Goal: Task Accomplishment & Management: Manage account settings

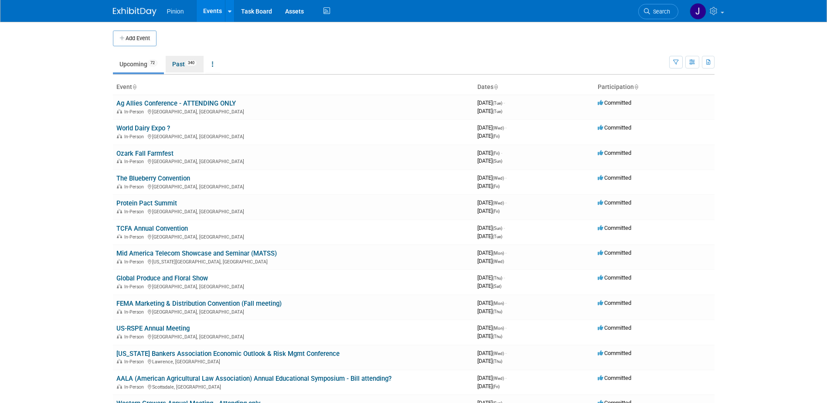
click at [188, 63] on span "340" at bounding box center [191, 63] width 12 height 7
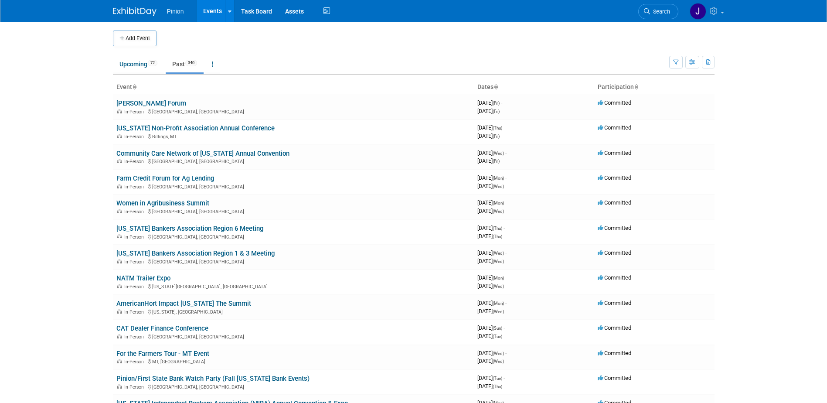
click at [136, 86] on icon at bounding box center [134, 88] width 4 height 6
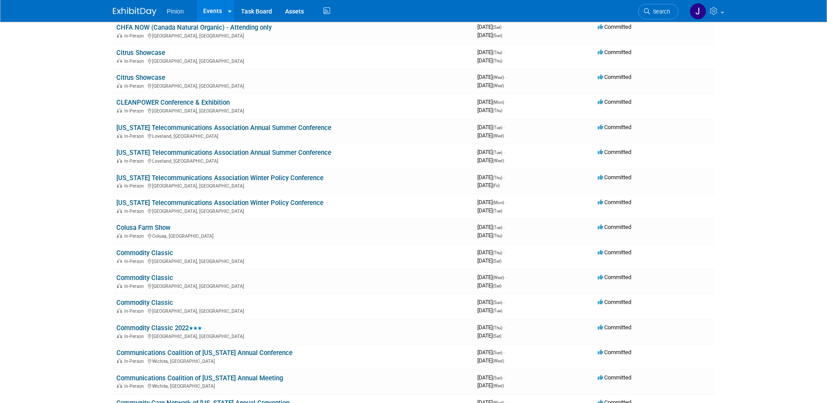
scroll to position [1846, 0]
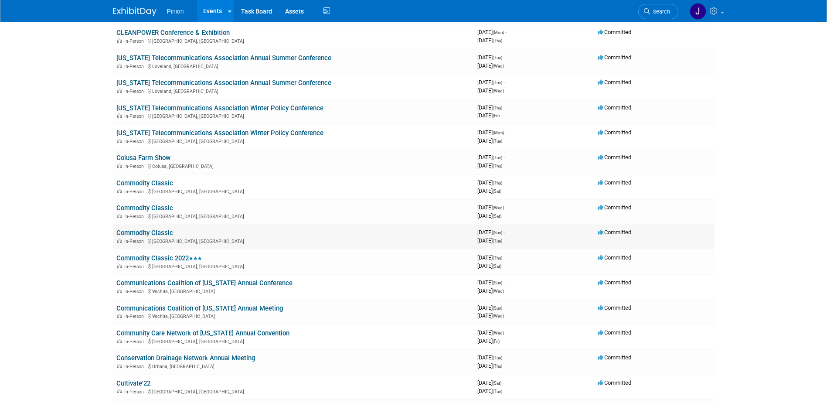
click at [150, 232] on link "Commodity Classic" at bounding box center [144, 233] width 57 height 8
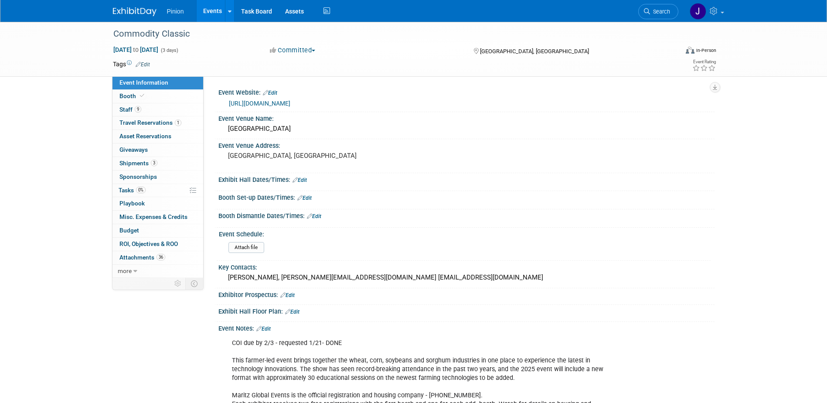
click at [150, 11] on img at bounding box center [135, 11] width 44 height 9
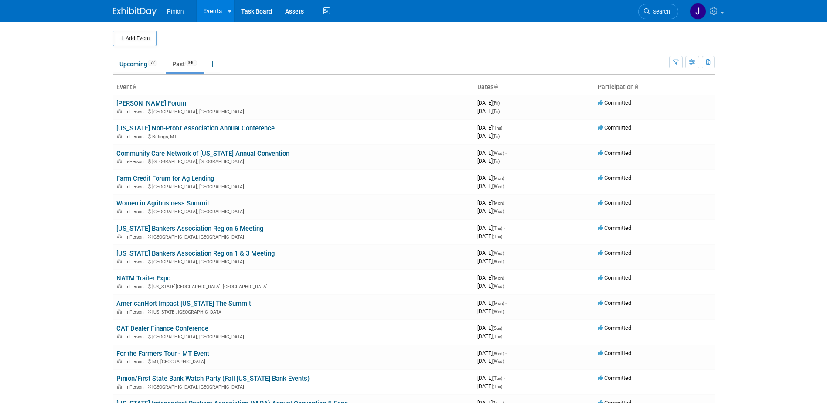
click at [134, 85] on icon at bounding box center [134, 88] width 4 height 6
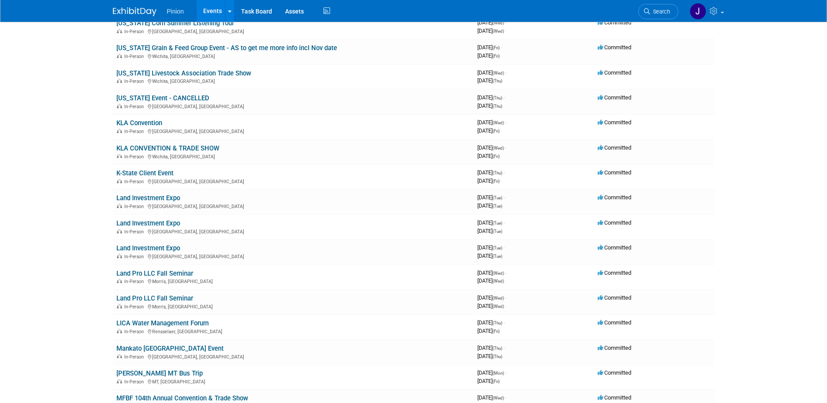
scroll to position [4556, 0]
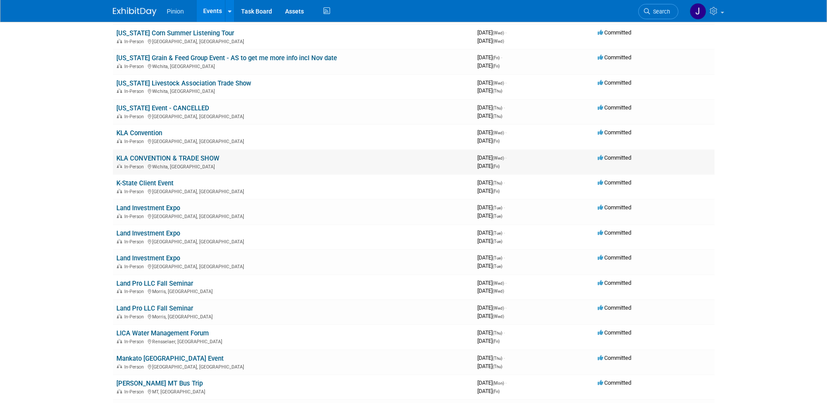
click at [133, 159] on link "KLA CONVENTION & TRADE SHOW" at bounding box center [167, 158] width 103 height 8
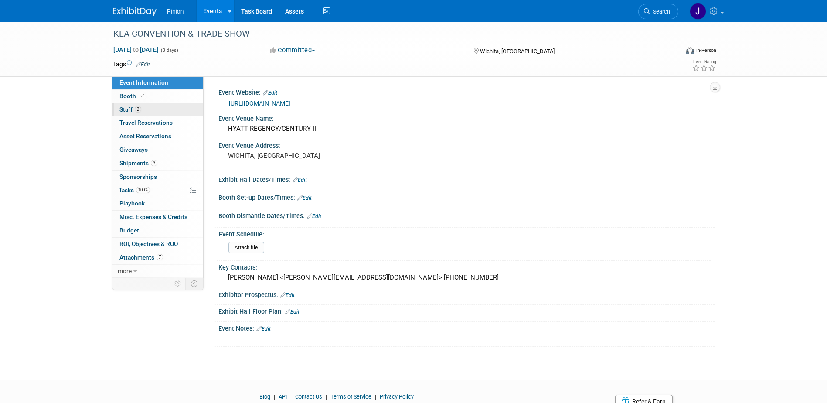
click at [129, 106] on span "Staff 2" at bounding box center [130, 109] width 22 height 7
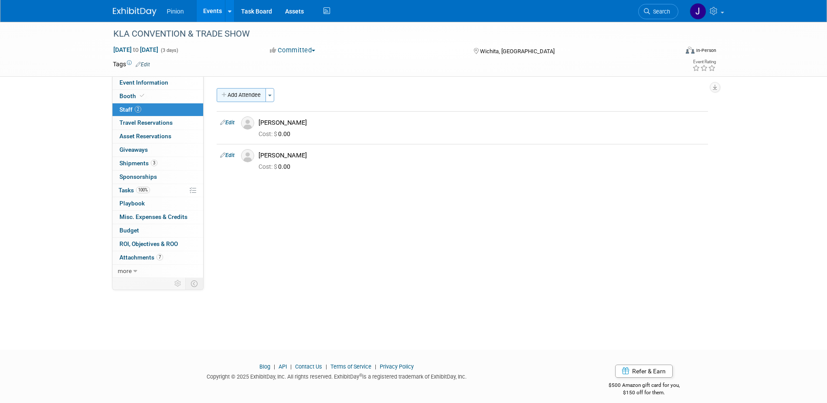
click at [240, 96] on button "Add Attendee" at bounding box center [241, 95] width 49 height 14
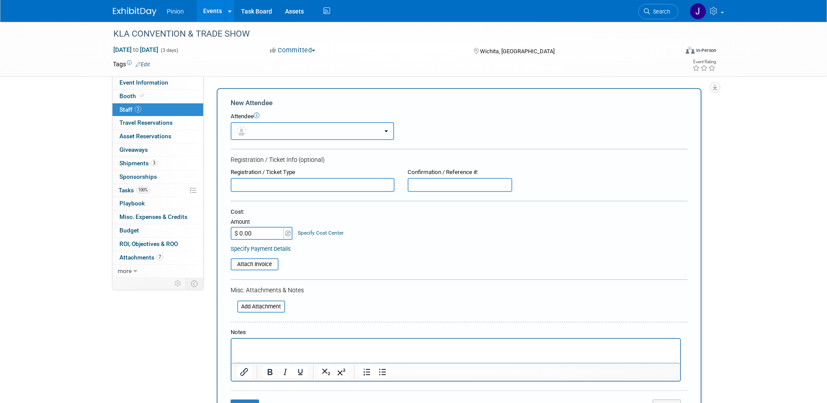
click at [263, 132] on button "button" at bounding box center [312, 131] width 163 height 18
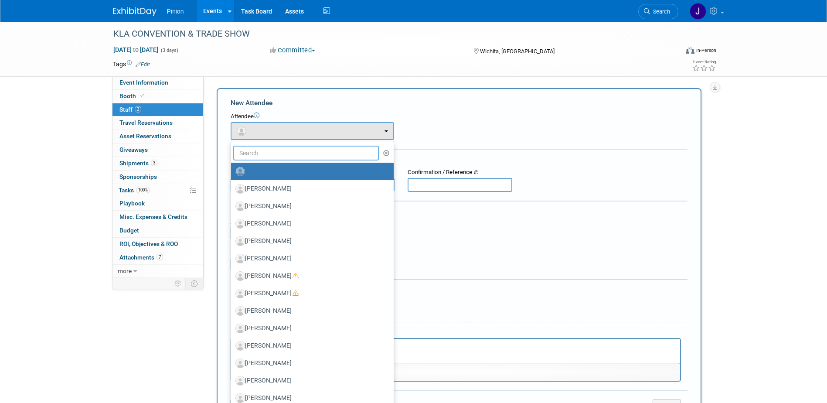
click at [278, 158] on input "text" at bounding box center [306, 153] width 146 height 15
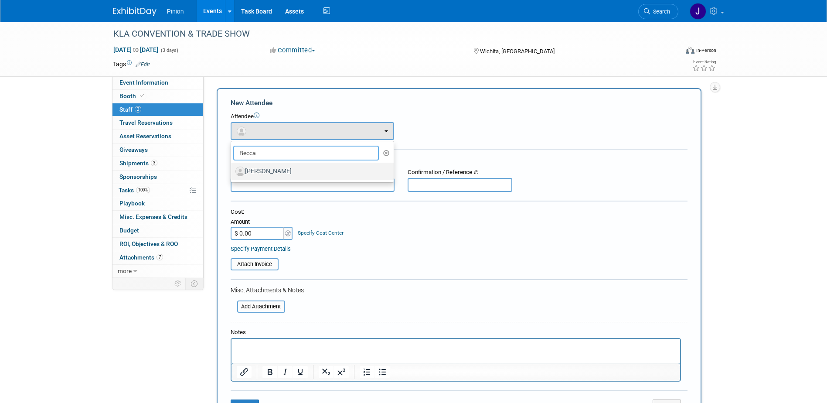
type input "Becca"
click at [284, 171] on label "Becca Simmonds" at bounding box center [310, 171] width 150 height 14
click at [232, 171] on input "Becca Simmonds" at bounding box center [230, 170] width 6 height 6
select select "eb6b4e6d-ae49-496e-8a46-01c56f93eb28"
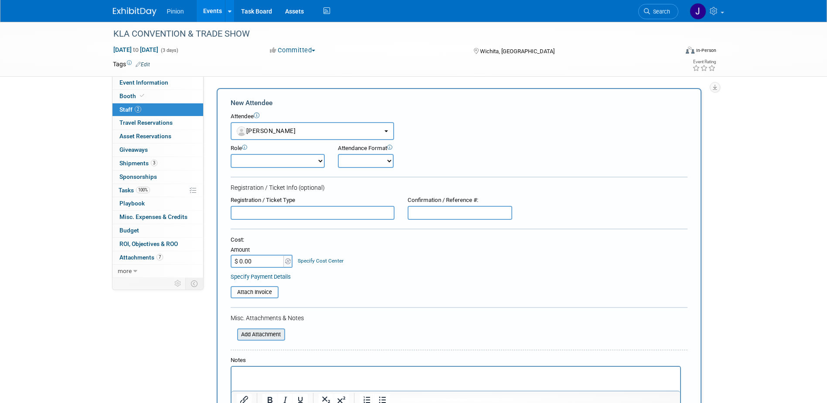
click at [267, 332] on input "file" at bounding box center [232, 334] width 104 height 10
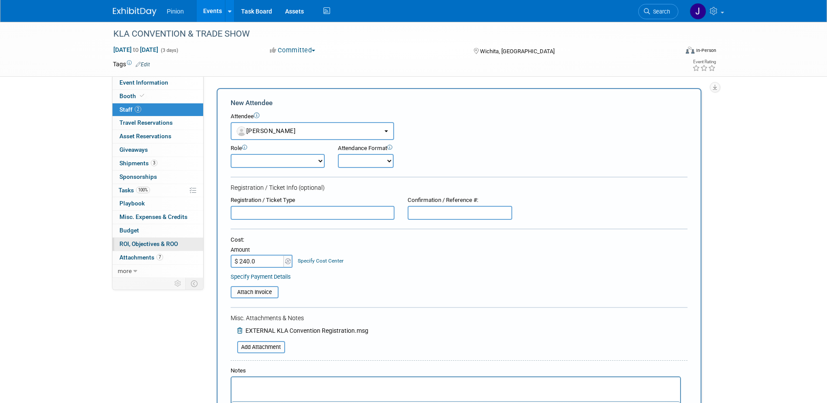
type input "$ 240.00"
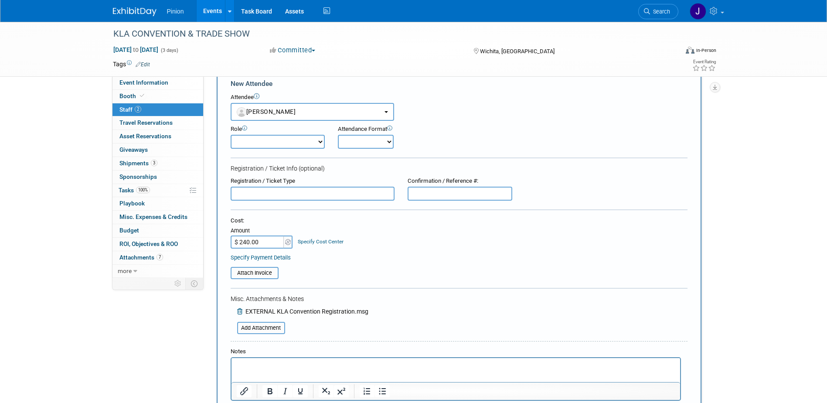
scroll to position [115, 0]
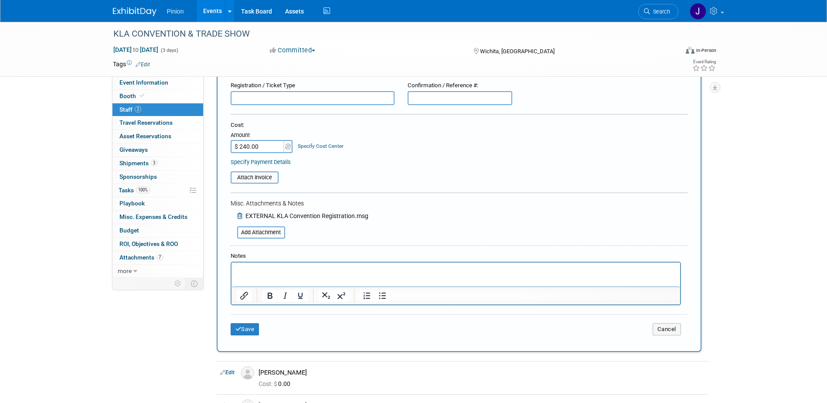
click at [243, 336] on div "Save Cancel" at bounding box center [459, 328] width 457 height 28
click at [255, 334] on button "Save" at bounding box center [245, 329] width 29 height 12
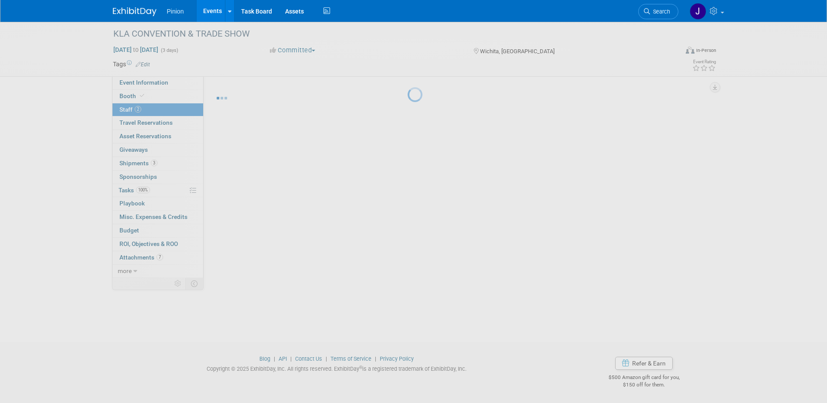
scroll to position [8, 0]
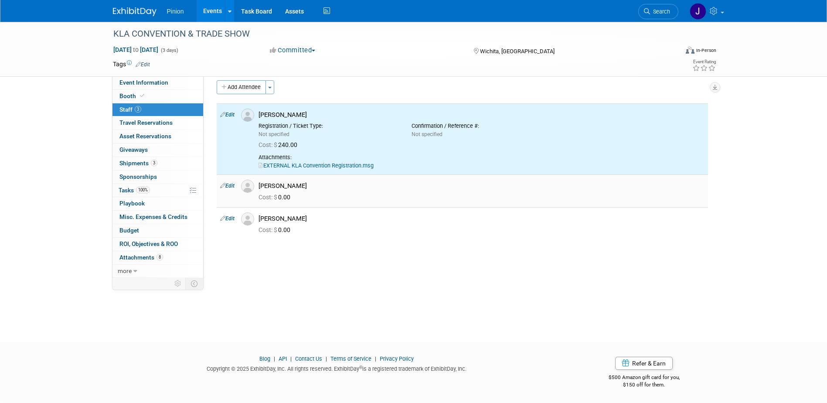
click at [230, 187] on link "Edit" at bounding box center [227, 186] width 14 height 6
select select "ea3c10c3-33e5-420a-8621-7c9bf265906d"
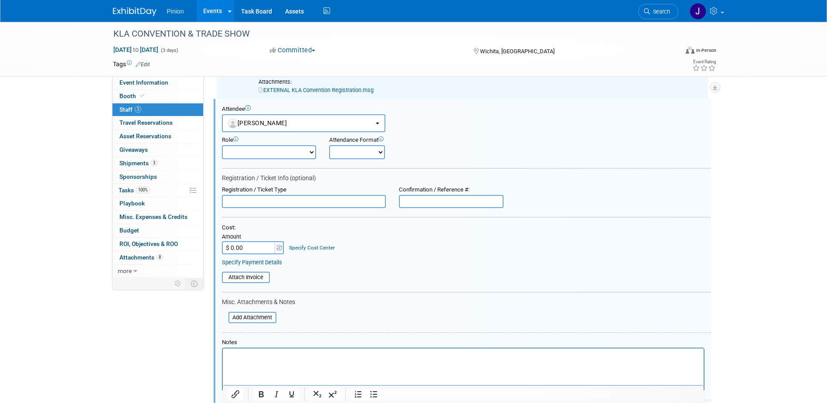
scroll to position [0, 0]
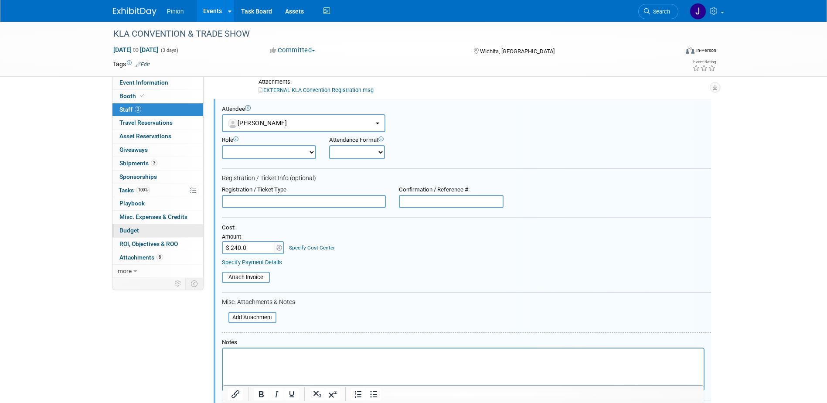
type input "$ 240.00"
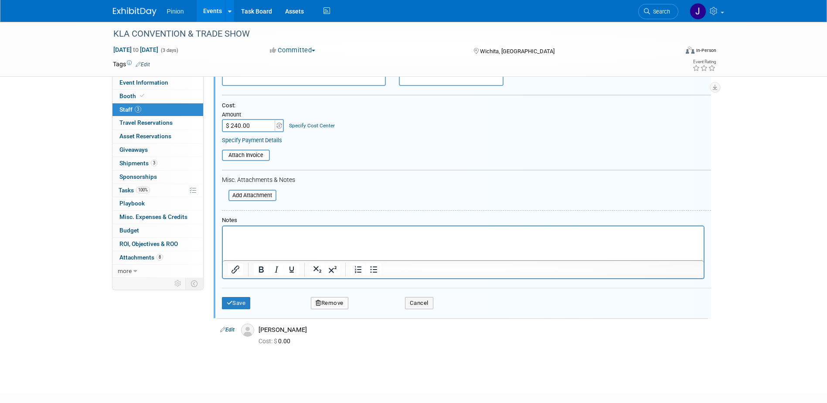
scroll to position [257, 0]
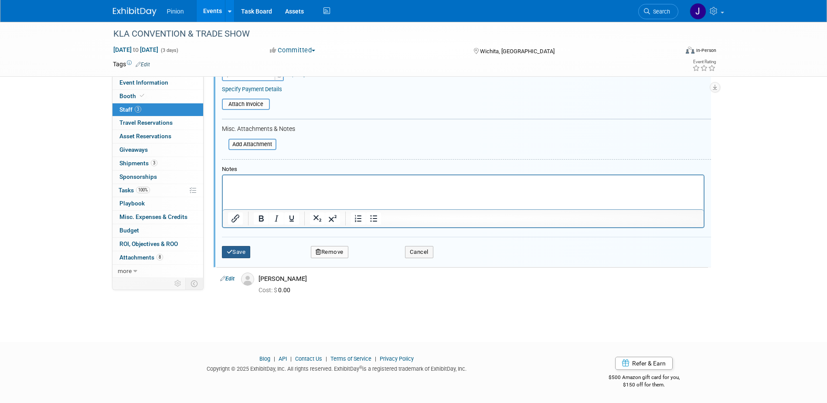
click at [239, 247] on button "Save" at bounding box center [236, 252] width 29 height 12
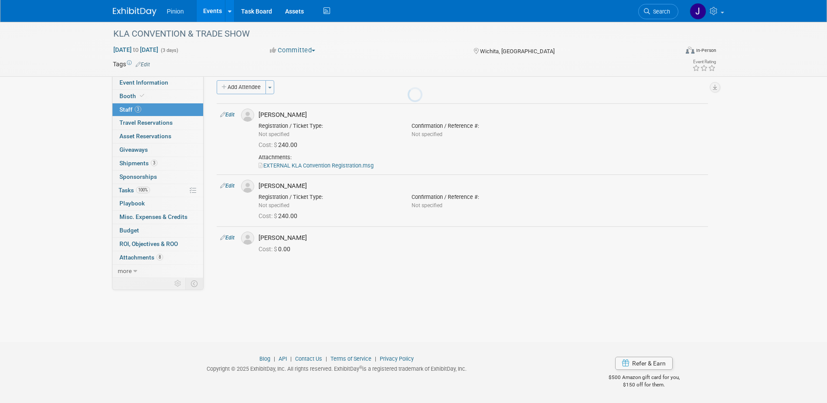
scroll to position [8, 0]
